Goal: Task Accomplishment & Management: Use online tool/utility

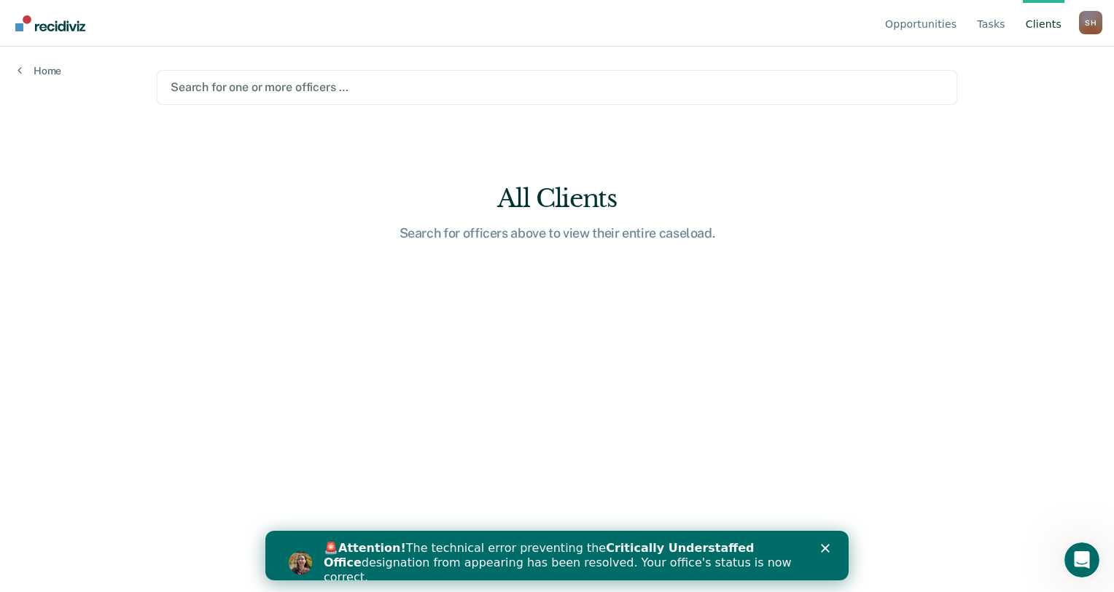
click at [1047, 26] on link "Client s" at bounding box center [1044, 23] width 42 height 47
click at [458, 87] on div at bounding box center [557, 87] width 773 height 17
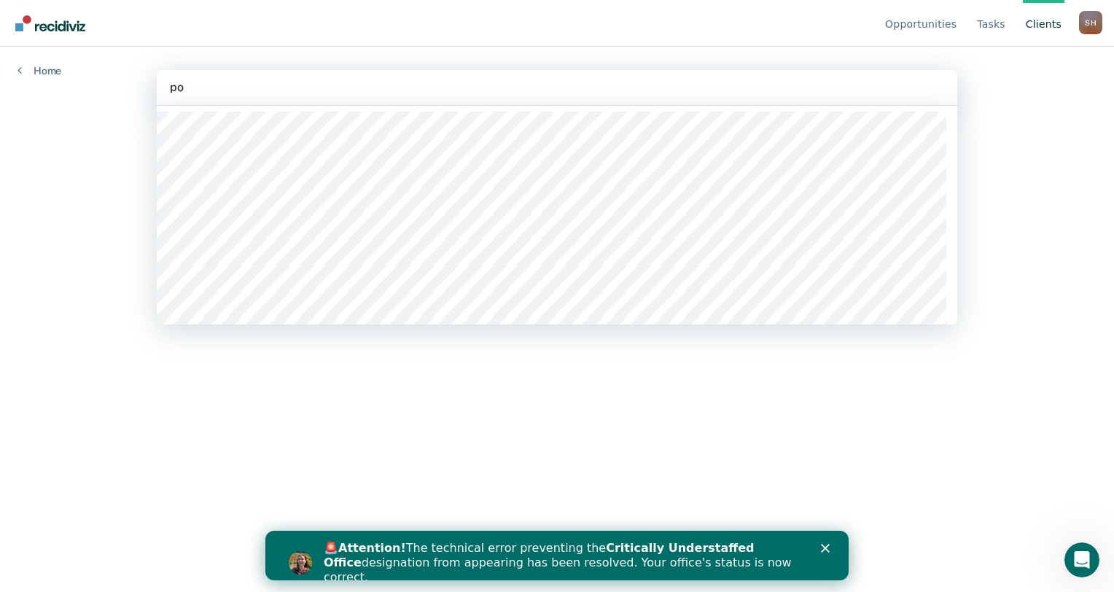
type input "pol"
type input "hut"
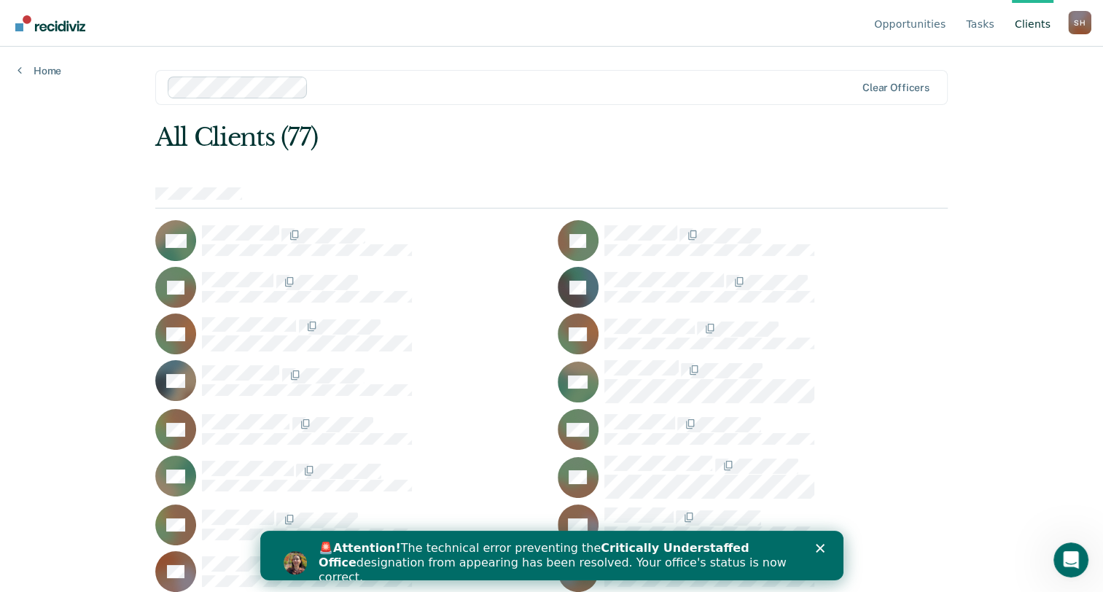
click at [823, 547] on icon "Close" at bounding box center [819, 548] width 9 height 9
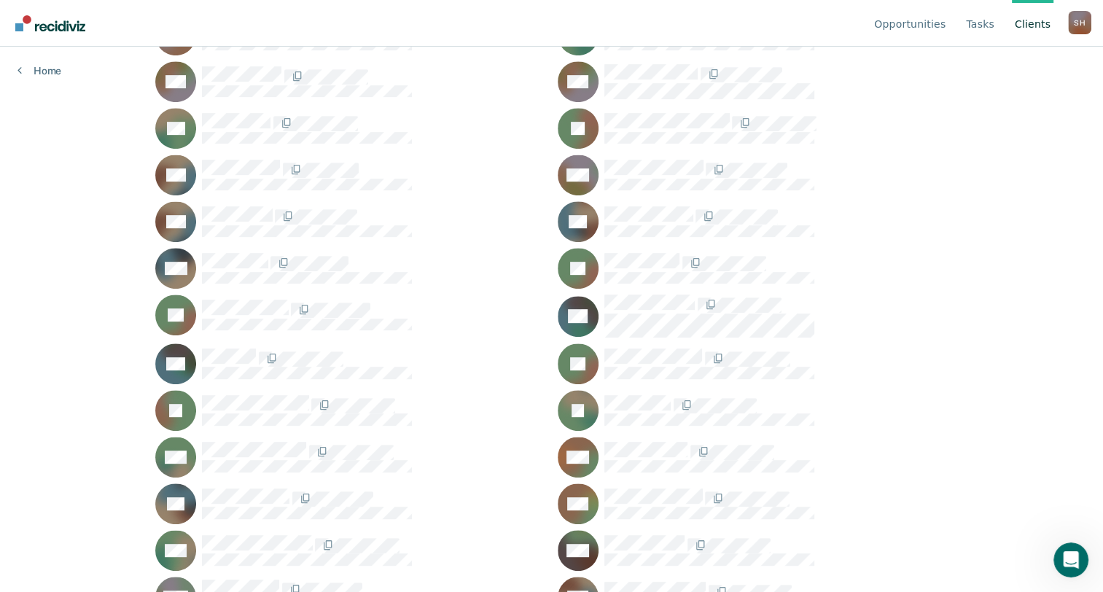
scroll to position [418, 0]
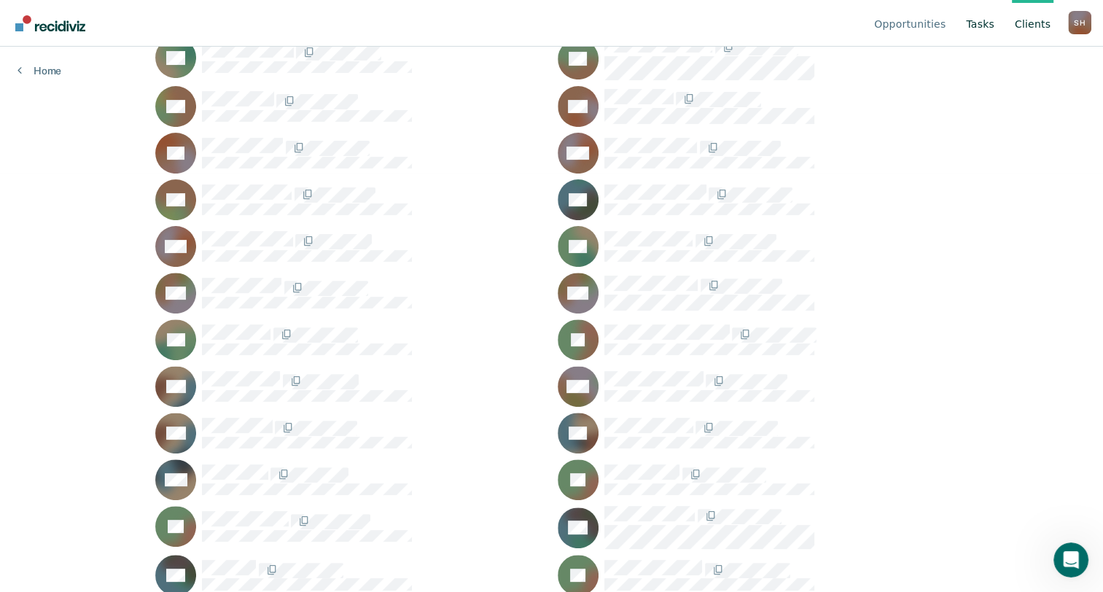
click at [978, 26] on link "Tasks" at bounding box center [980, 23] width 34 height 47
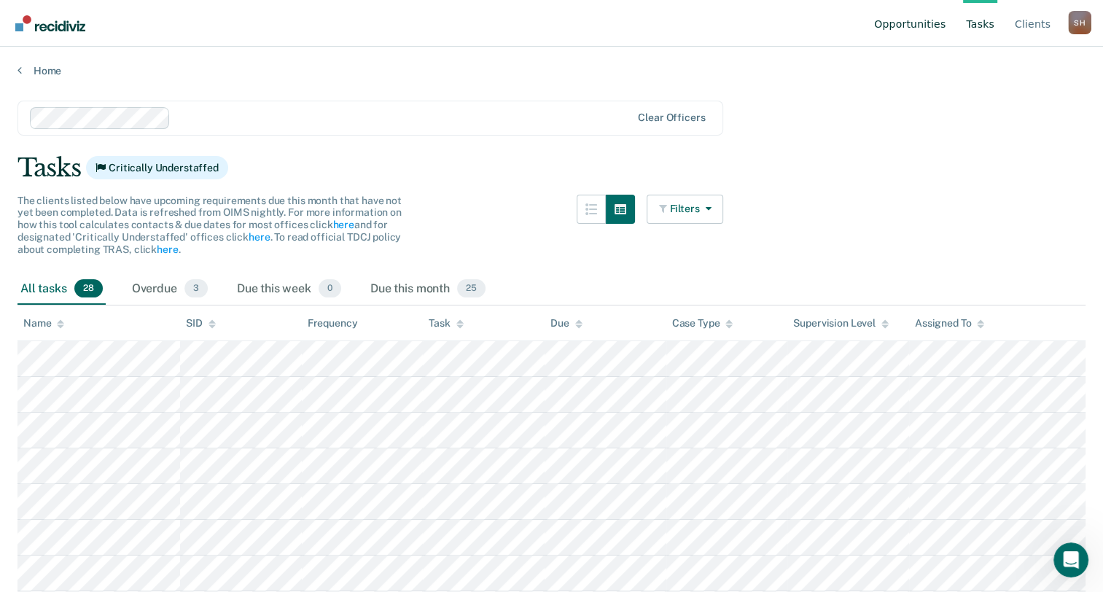
click at [904, 31] on link "Opportunities" at bounding box center [909, 23] width 77 height 47
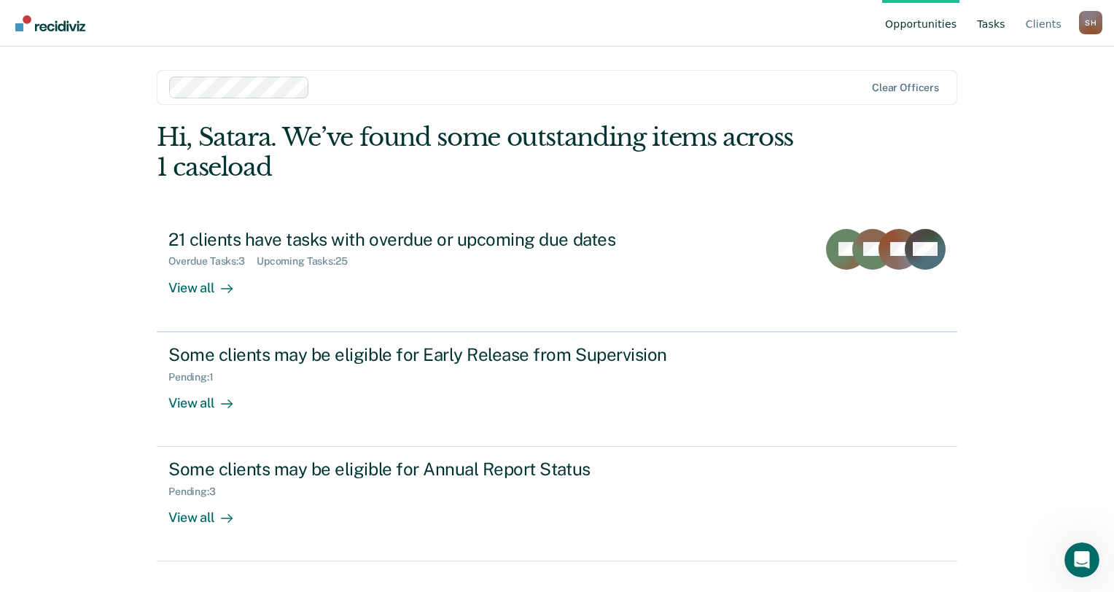
click at [1007, 26] on link "Tasks" at bounding box center [991, 23] width 34 height 47
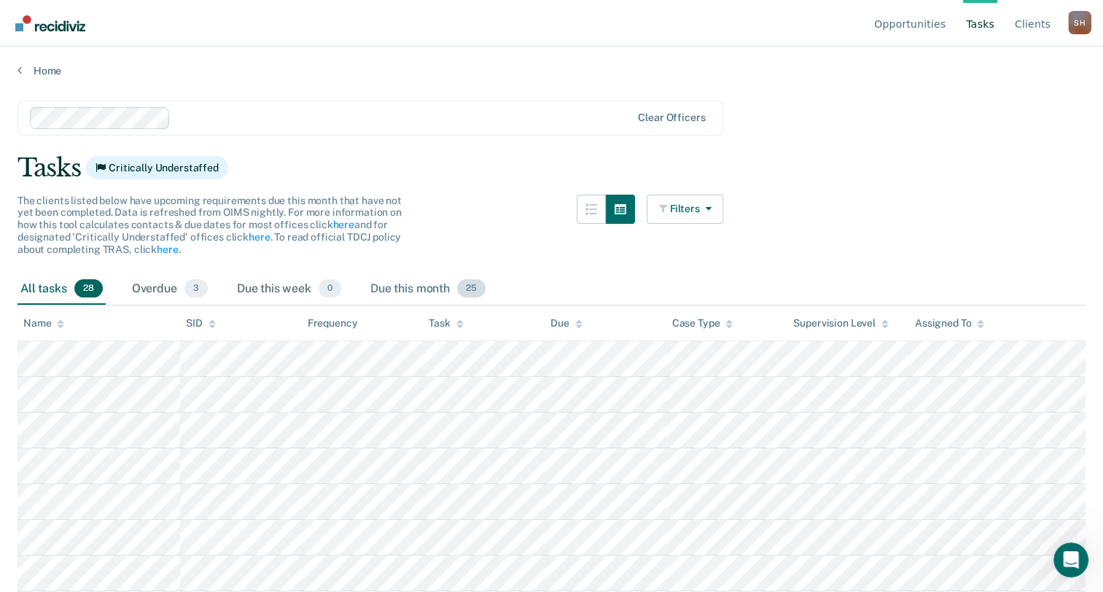
click at [408, 283] on div "Due this month 25" at bounding box center [427, 289] width 121 height 32
